Goal: Book appointment/travel/reservation

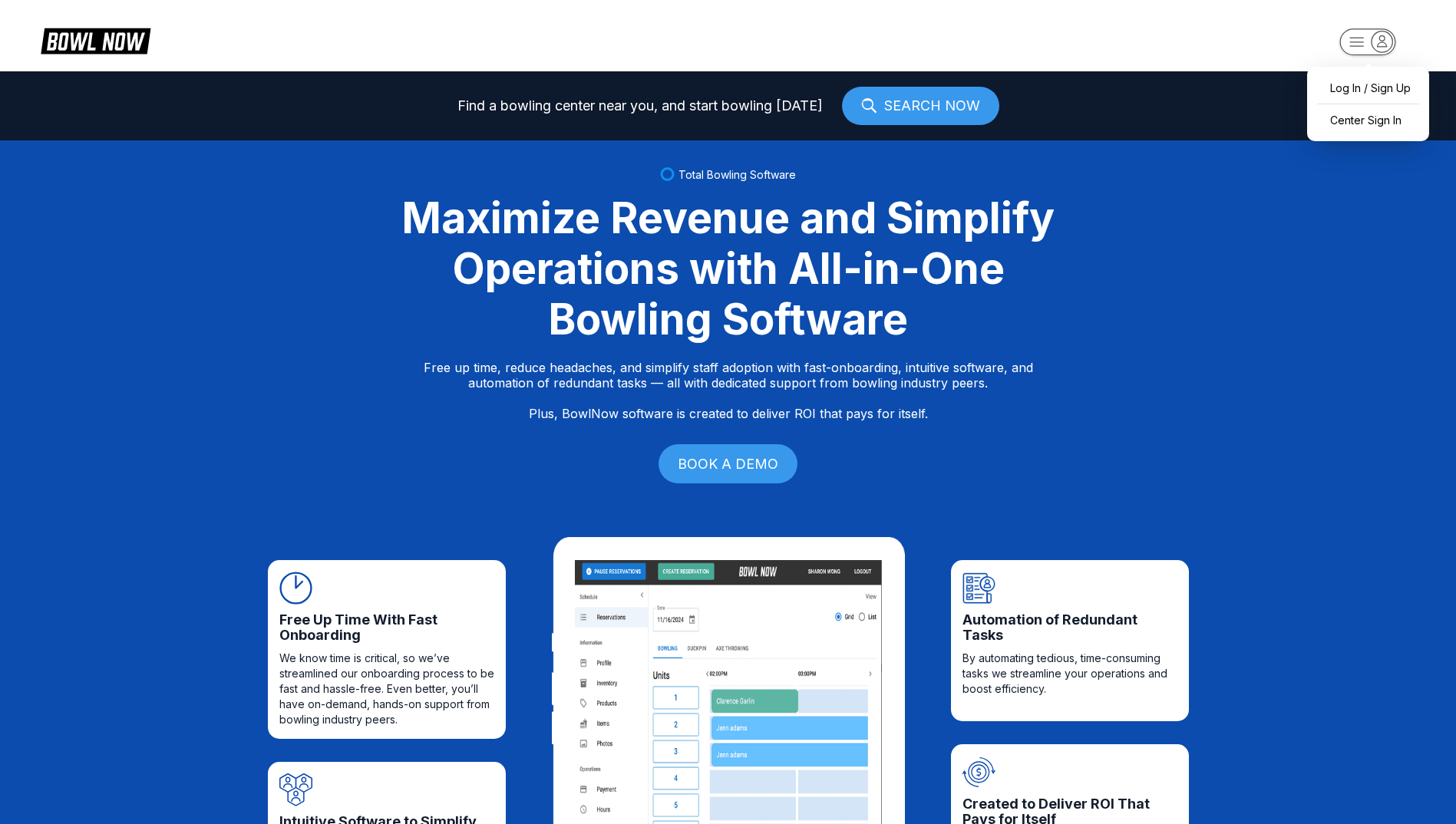
click at [1387, 46] on icon "button" at bounding box center [1382, 40] width 10 height 11
click at [1376, 121] on div "Center Sign In" at bounding box center [1367, 120] width 106 height 27
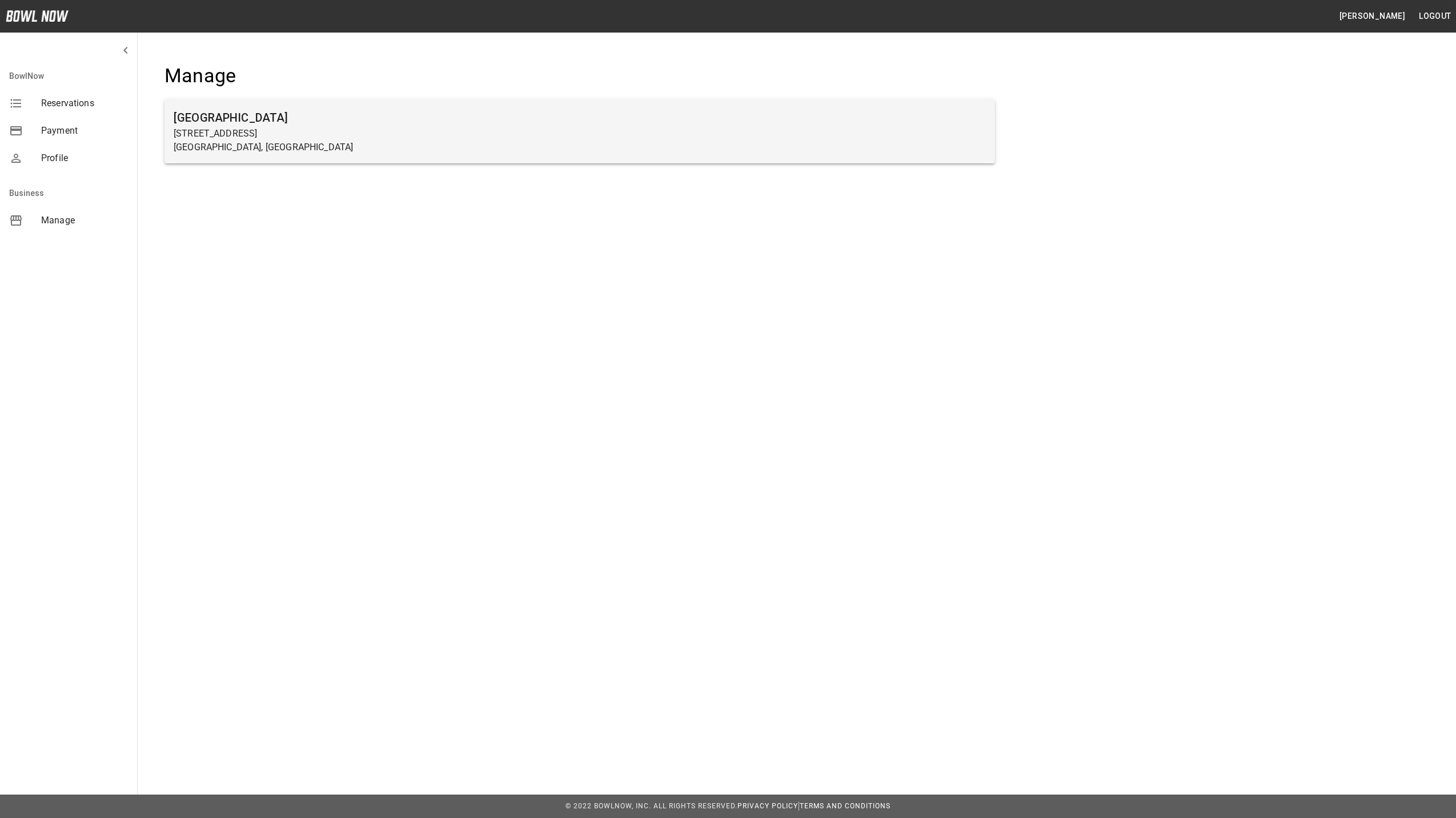
click at [366, 113] on h6 "Farmington Lanes" at bounding box center [579, 118] width 812 height 19
